Goal: Contribute content: Contribute content

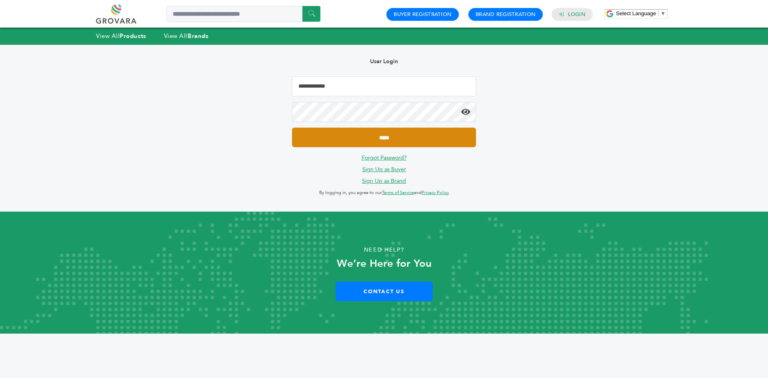
type input "**********"
click at [421, 138] on input "*****" at bounding box center [384, 138] width 184 height 20
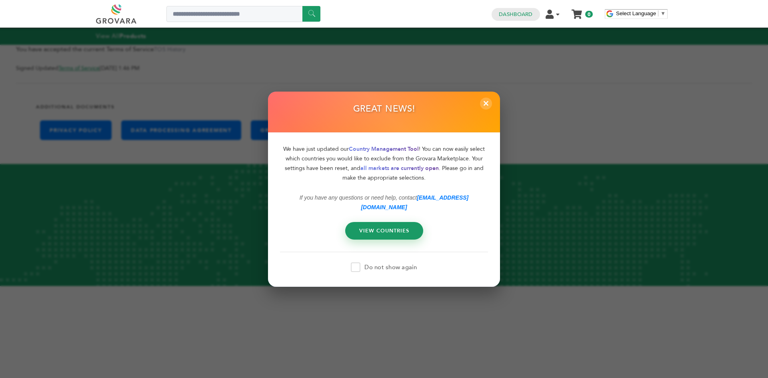
click at [485, 109] on span "×" at bounding box center [486, 103] width 12 height 12
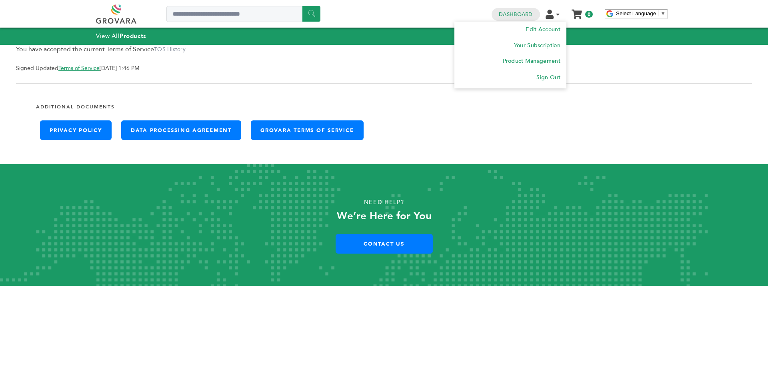
click at [554, 14] on li "Edit Account Your Subscription Product Management Order Management Sign Out" at bounding box center [555, 14] width 21 height 8
click at [550, 56] on li "Product Management" at bounding box center [510, 61] width 100 height 16
click at [531, 60] on link "Product Management" at bounding box center [530, 61] width 59 height 8
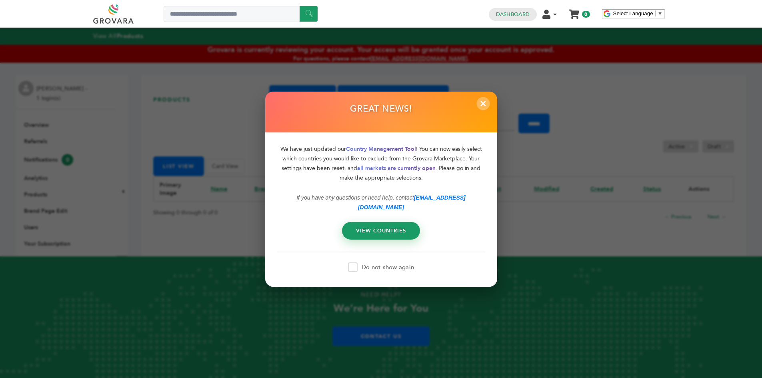
click at [483, 107] on span "×" at bounding box center [482, 103] width 13 height 13
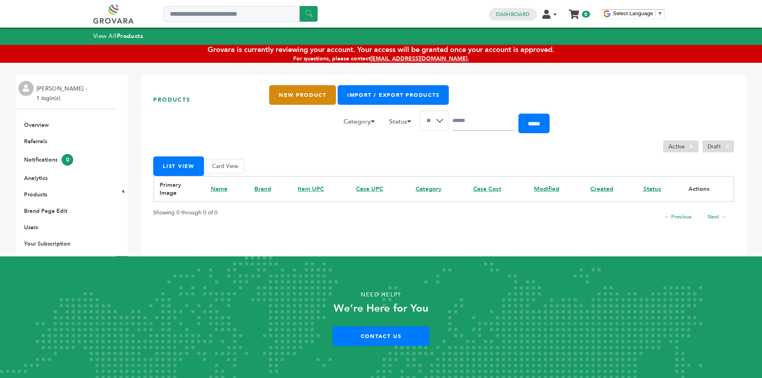
click at [305, 98] on link "New Product" at bounding box center [302, 95] width 66 height 20
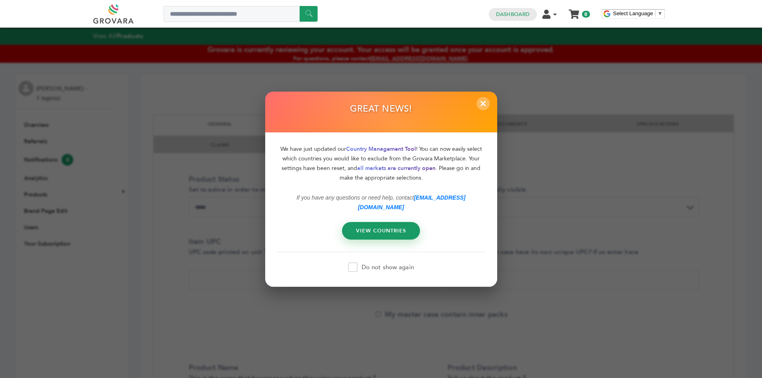
click at [486, 104] on span "×" at bounding box center [482, 103] width 13 height 13
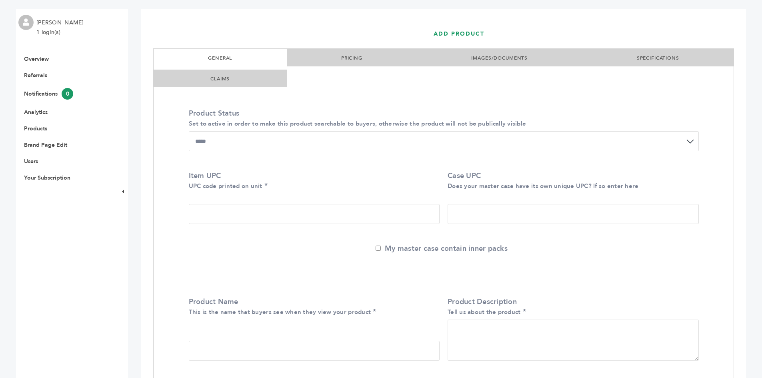
scroll to position [80, 0]
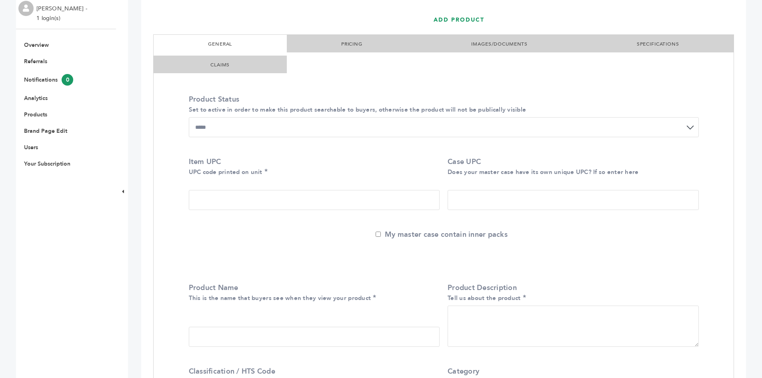
click at [322, 197] on input "Item UPC UPC code printed on unit" at bounding box center [314, 200] width 251 height 20
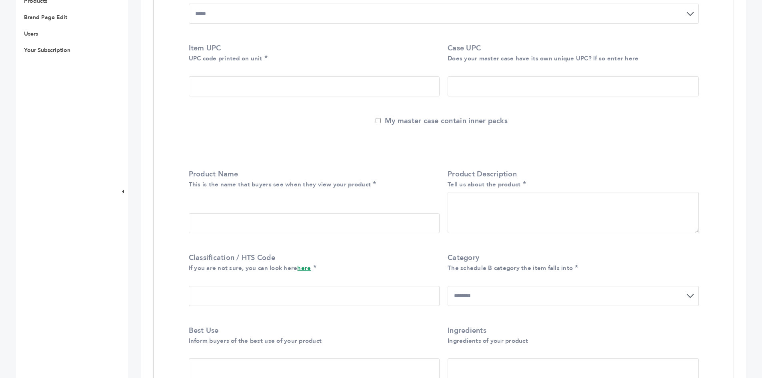
scroll to position [200, 0]
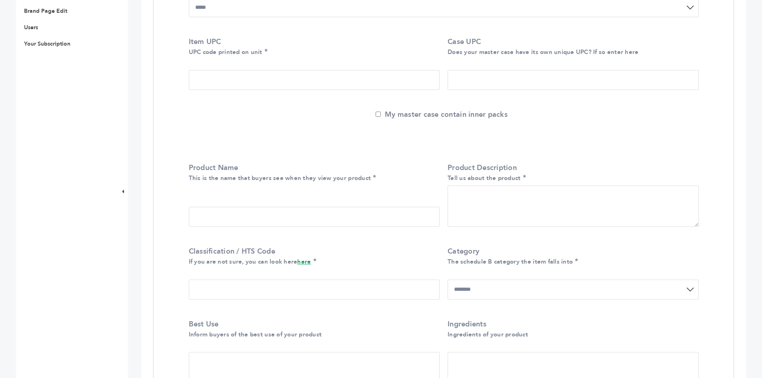
click at [335, 226] on input "Product Name This is the name that buyers see when they view your product" at bounding box center [314, 217] width 251 height 20
type input "*"
type input "**********"
click at [361, 260] on label "Classification / HTS Code If you are not sure, you can look here here" at bounding box center [312, 256] width 247 height 20
click at [361, 279] on input "Classification / HTS Code If you are not sure, you can look here here" at bounding box center [314, 289] width 251 height 20
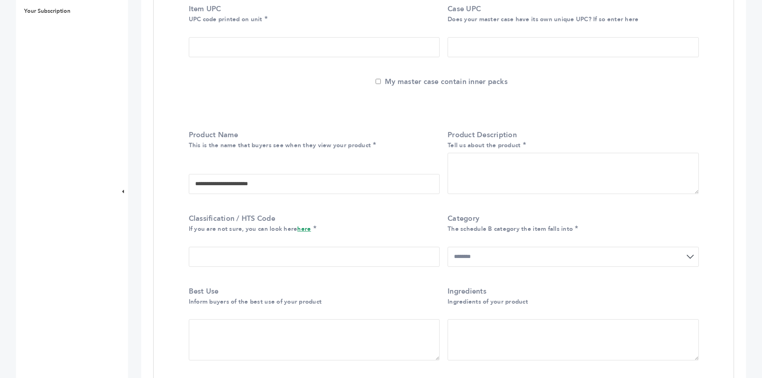
scroll to position [240, 0]
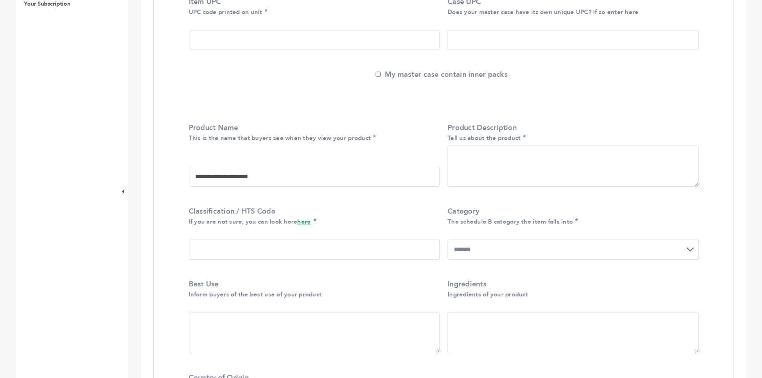
click at [305, 226] on link "here" at bounding box center [304, 222] width 14 height 8
